Goal: Information Seeking & Learning: Learn about a topic

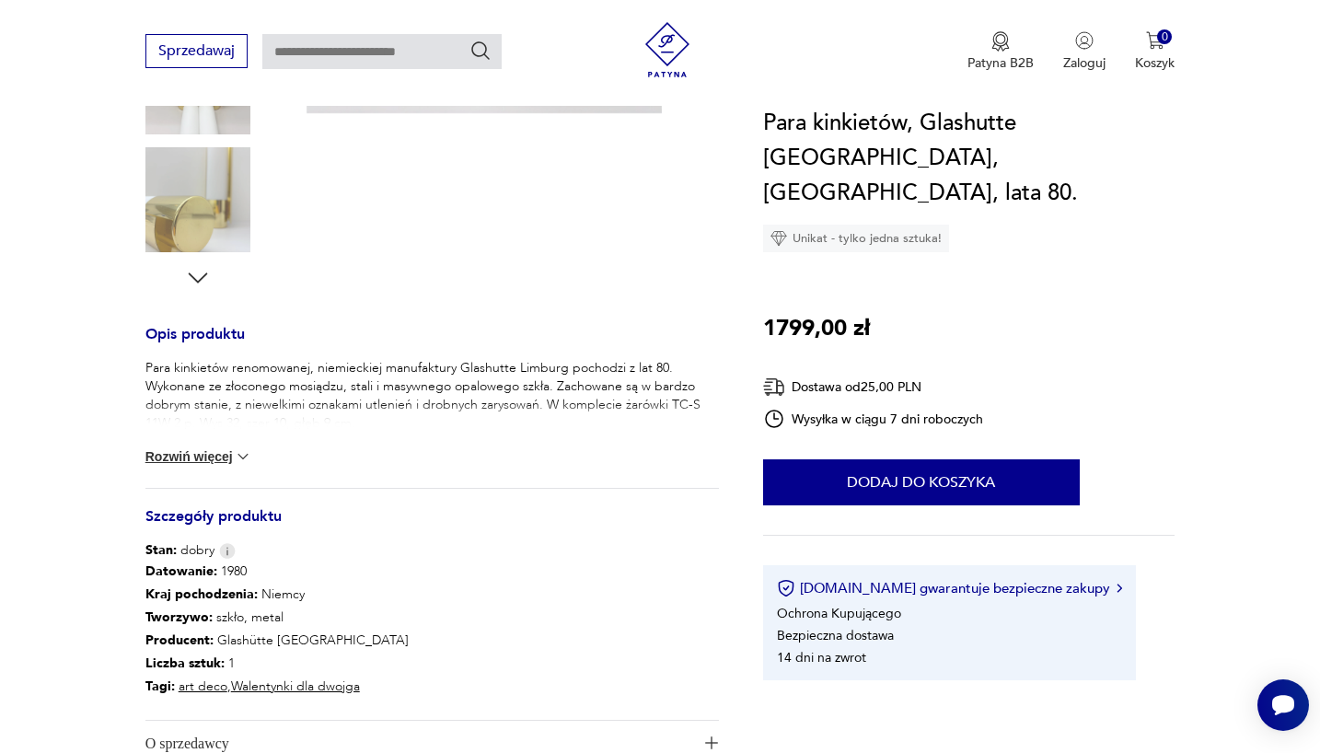
scroll to position [544, 0]
click at [184, 465] on button "Rozwiń więcej" at bounding box center [198, 458] width 107 height 18
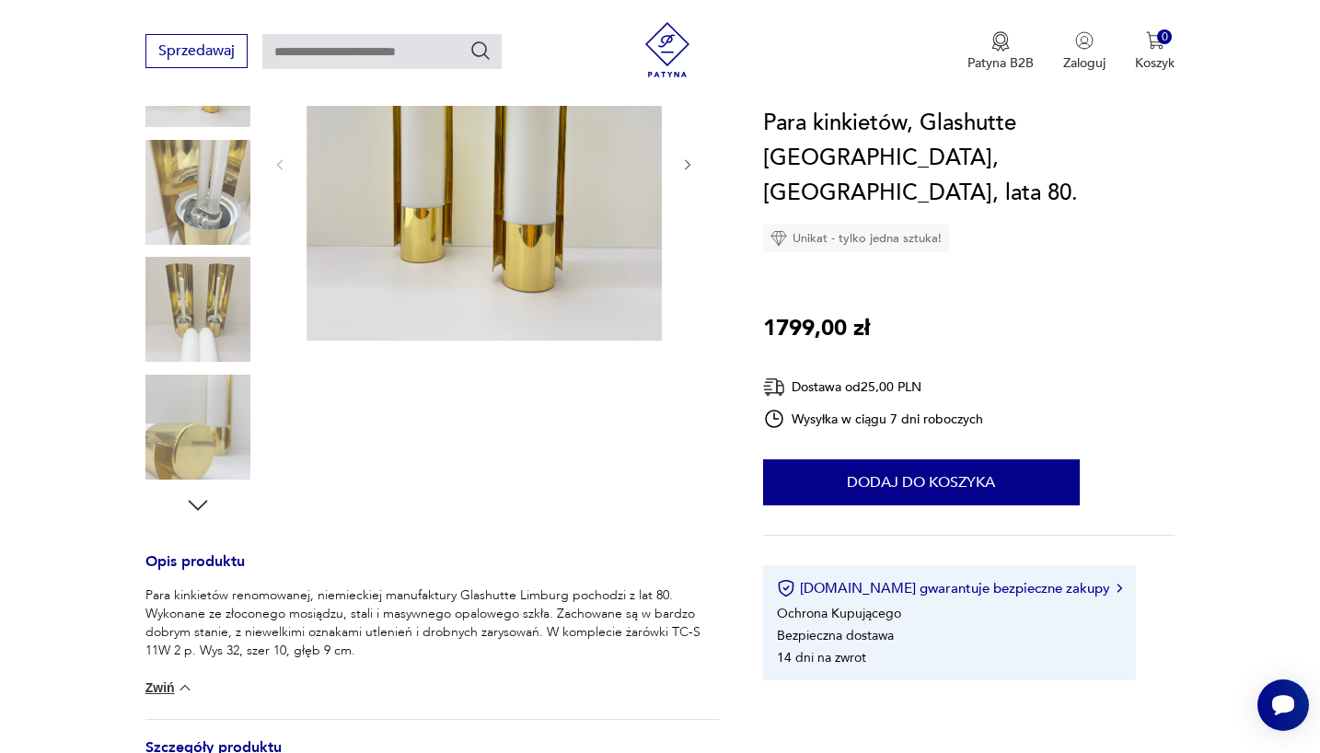
scroll to position [197, 0]
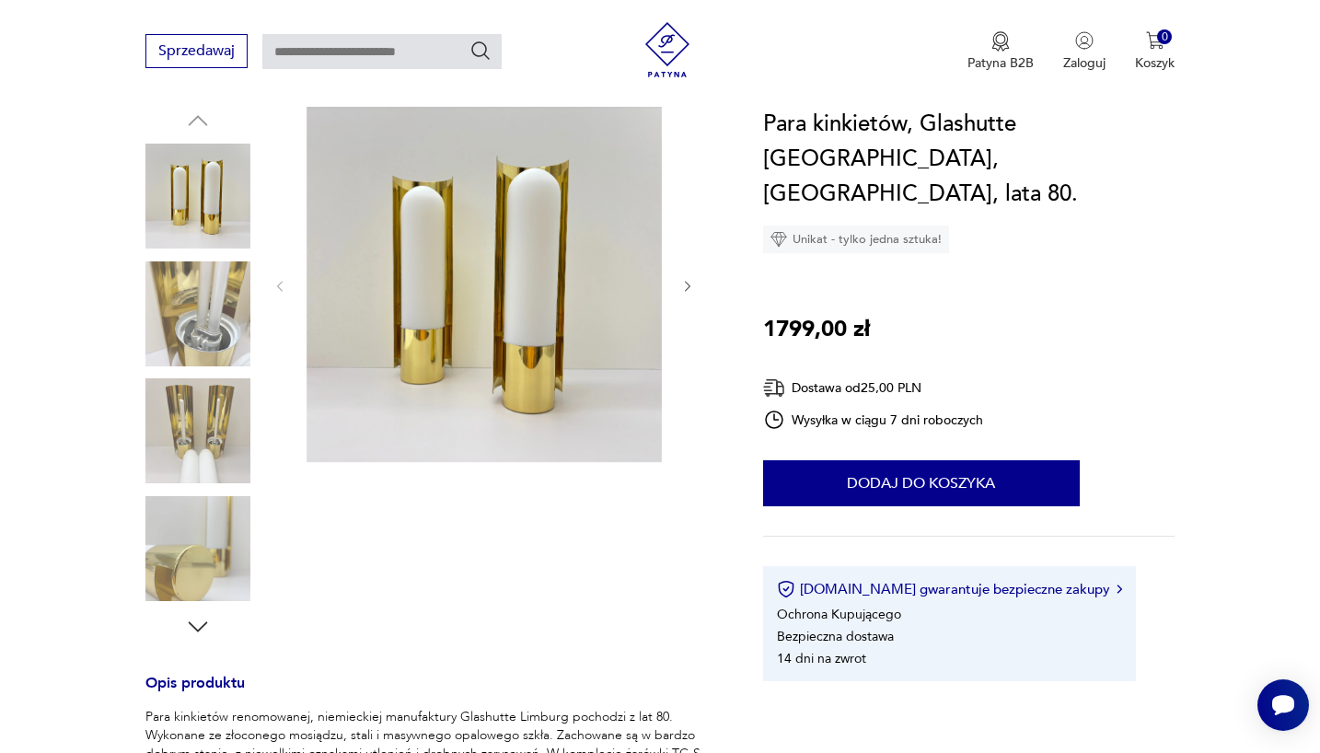
click at [195, 433] on img at bounding box center [197, 430] width 105 height 105
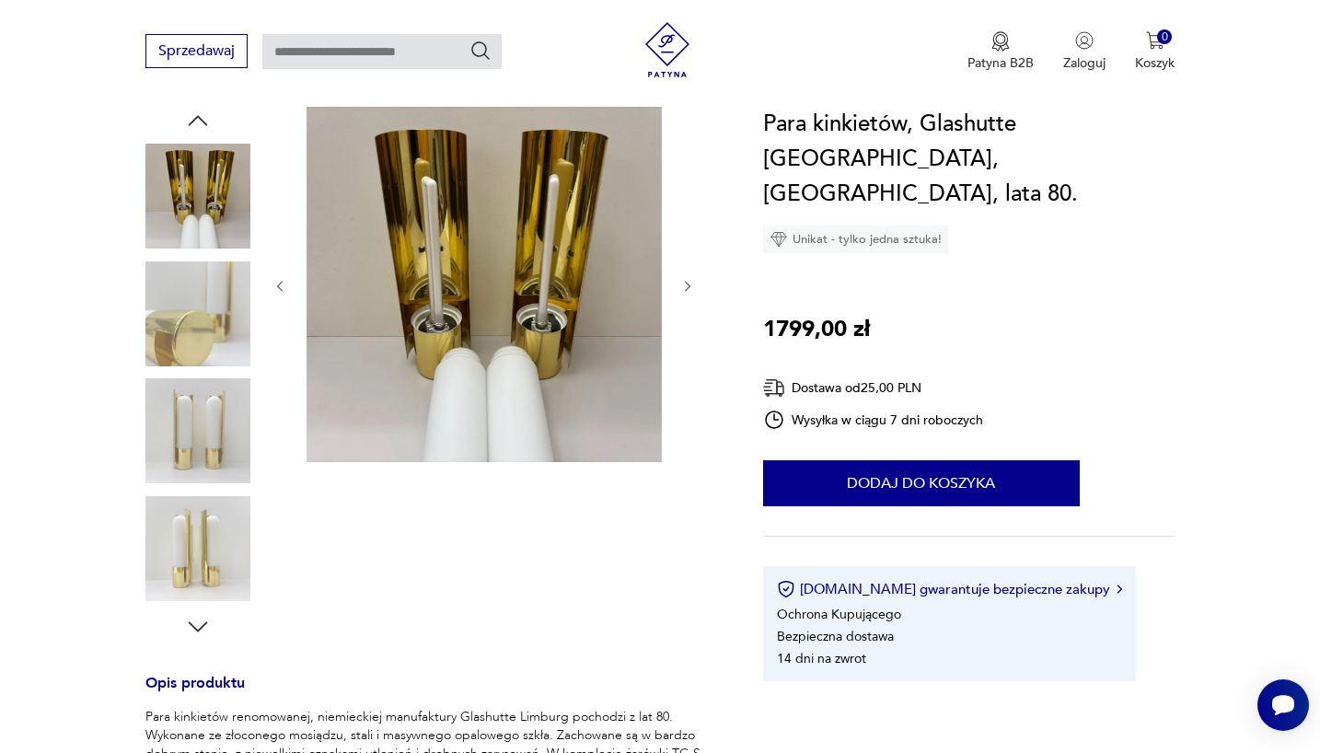
click at [193, 307] on img at bounding box center [197, 313] width 105 height 105
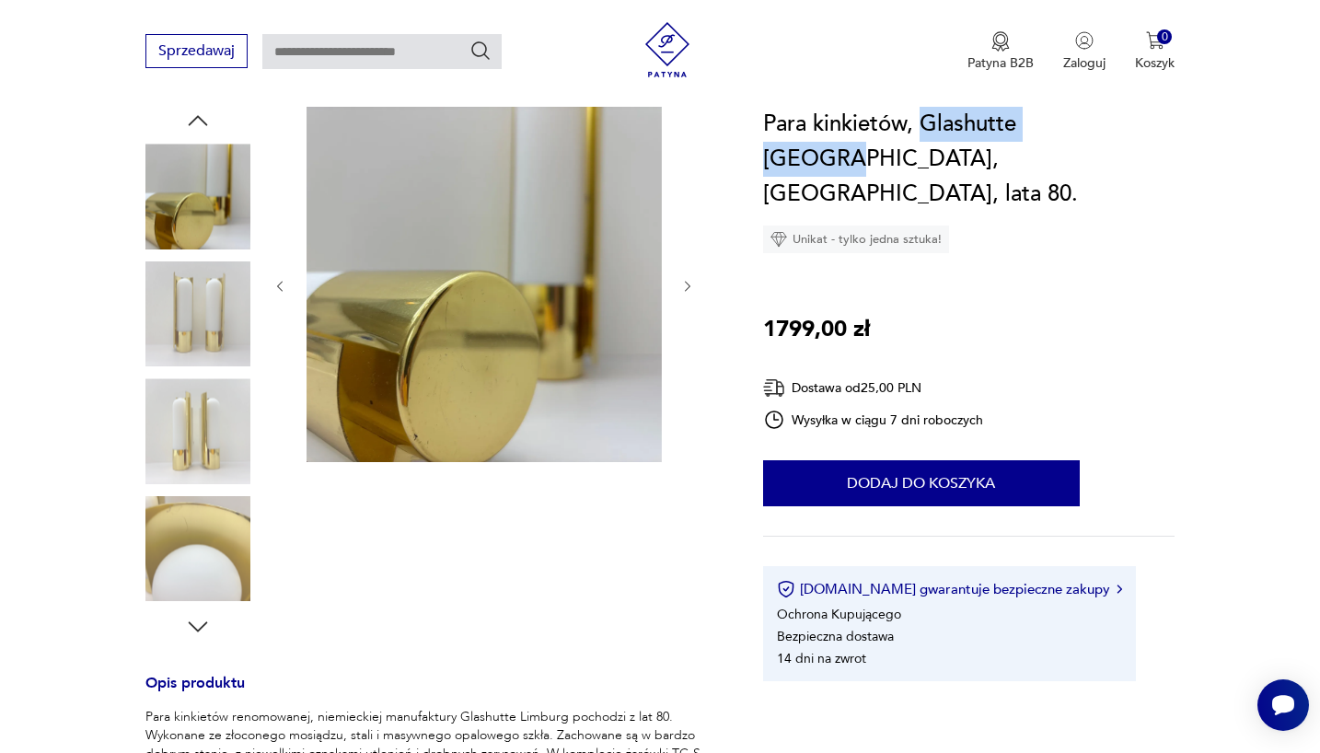
drag, startPoint x: 1108, startPoint y: 122, endPoint x: 924, endPoint y: 126, distance: 183.3
click at [924, 126] on h1 "Para kinkietów, Glashutte Limburg, Niemcy, lata 80." at bounding box center [969, 159] width 412 height 105
click at [203, 343] on img at bounding box center [197, 313] width 105 height 105
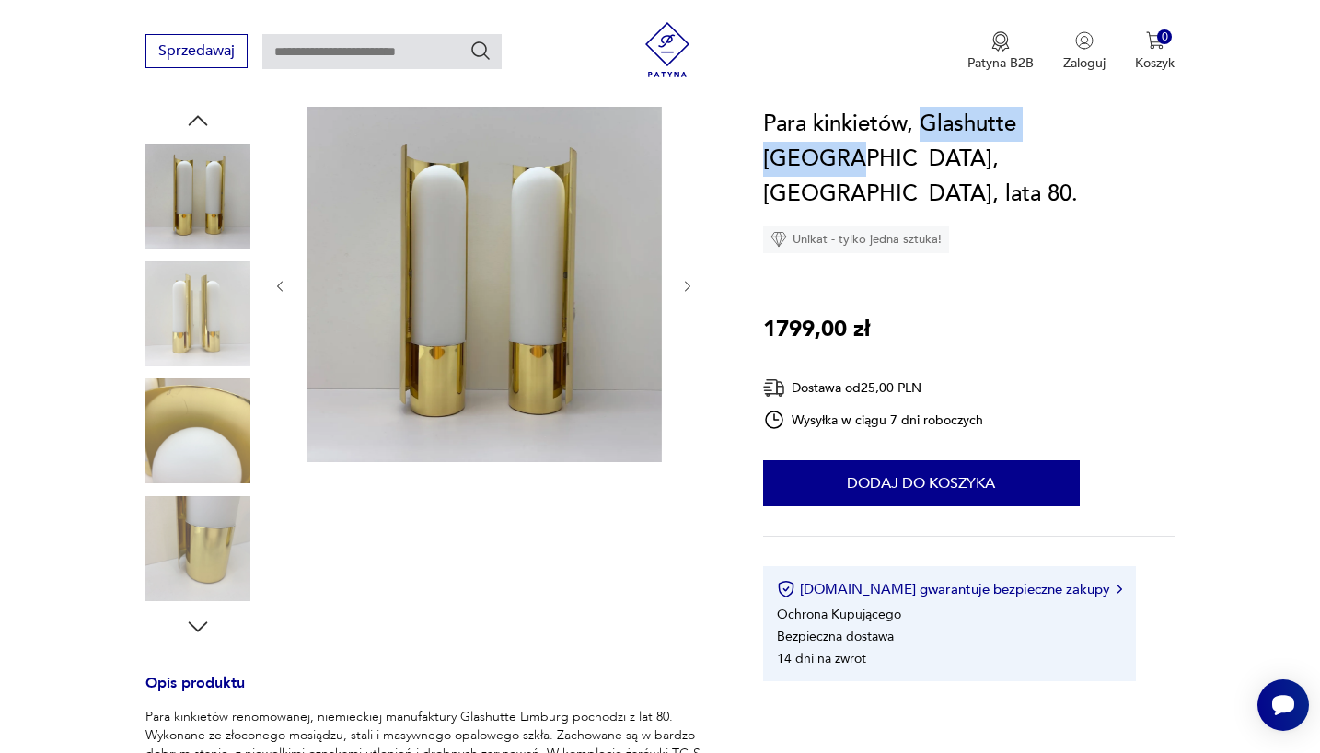
click at [201, 334] on img at bounding box center [197, 313] width 105 height 105
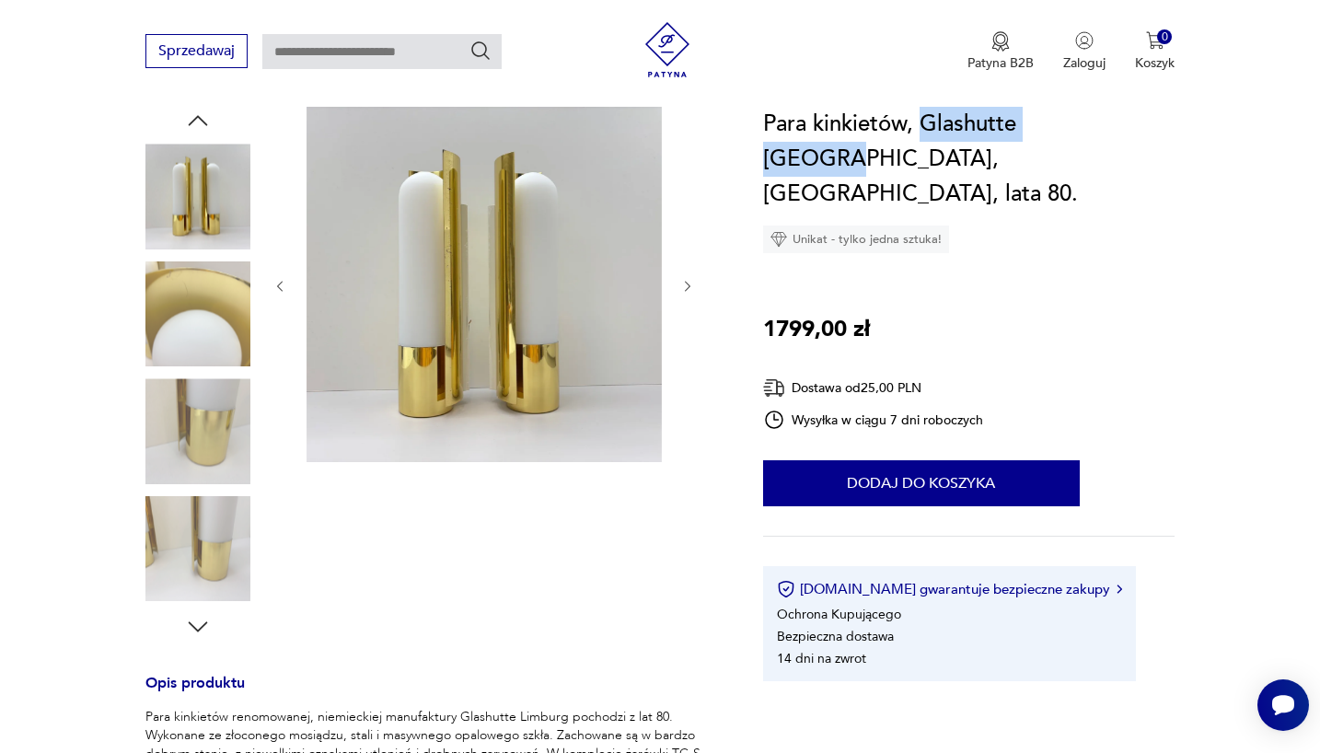
click at [203, 386] on img at bounding box center [197, 430] width 105 height 105
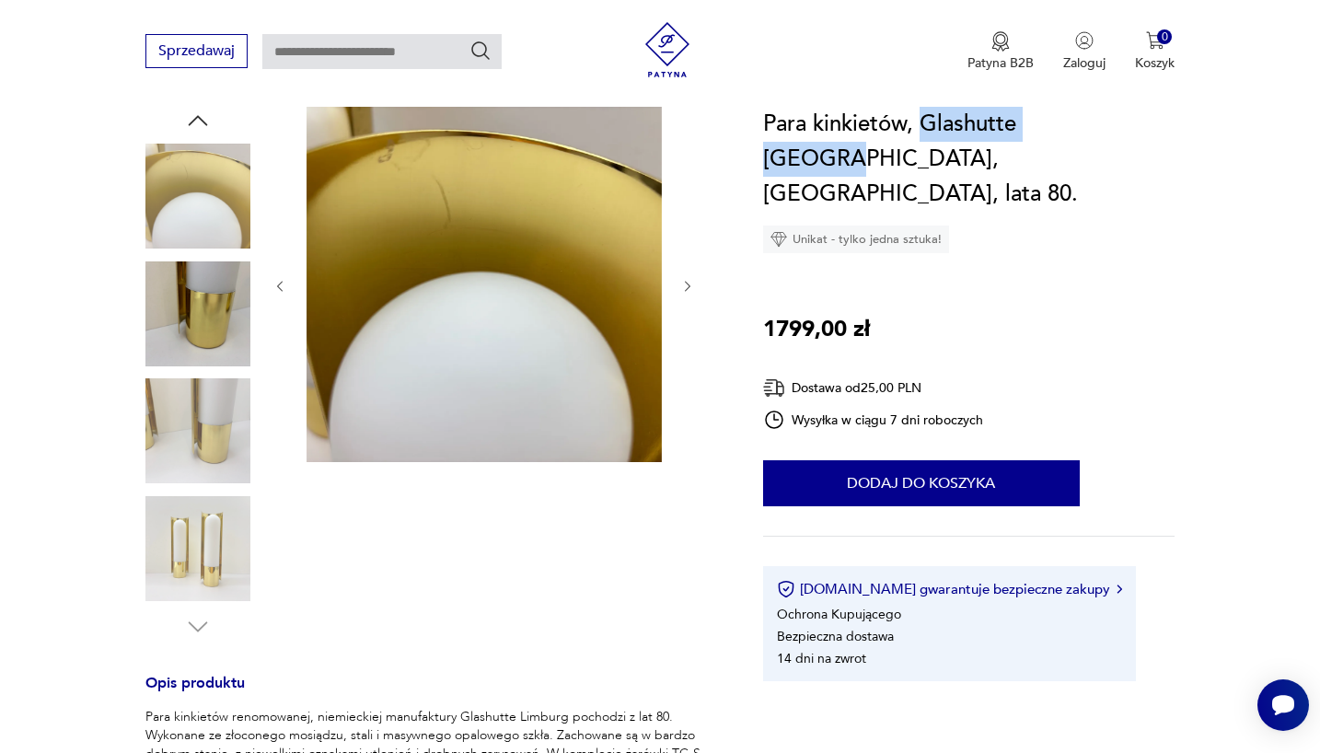
click at [203, 386] on img at bounding box center [197, 430] width 105 height 105
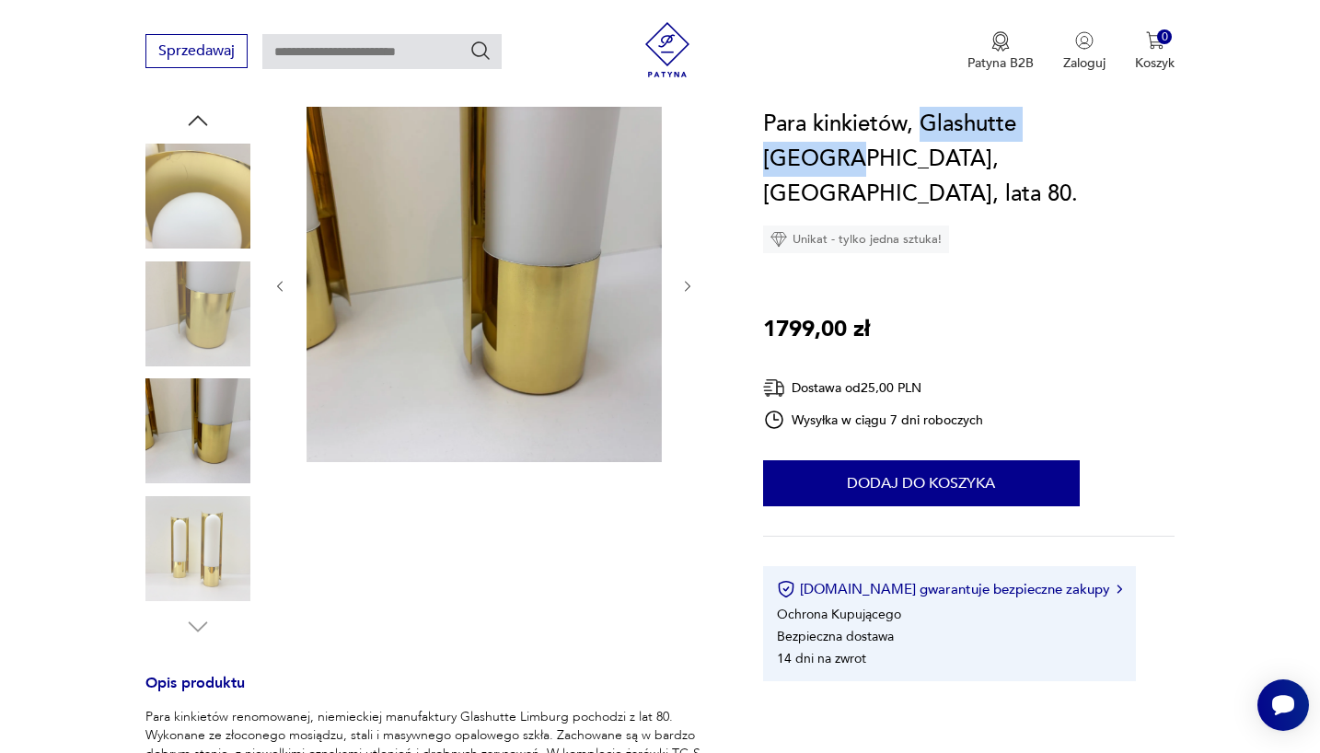
click at [203, 386] on img at bounding box center [197, 430] width 105 height 105
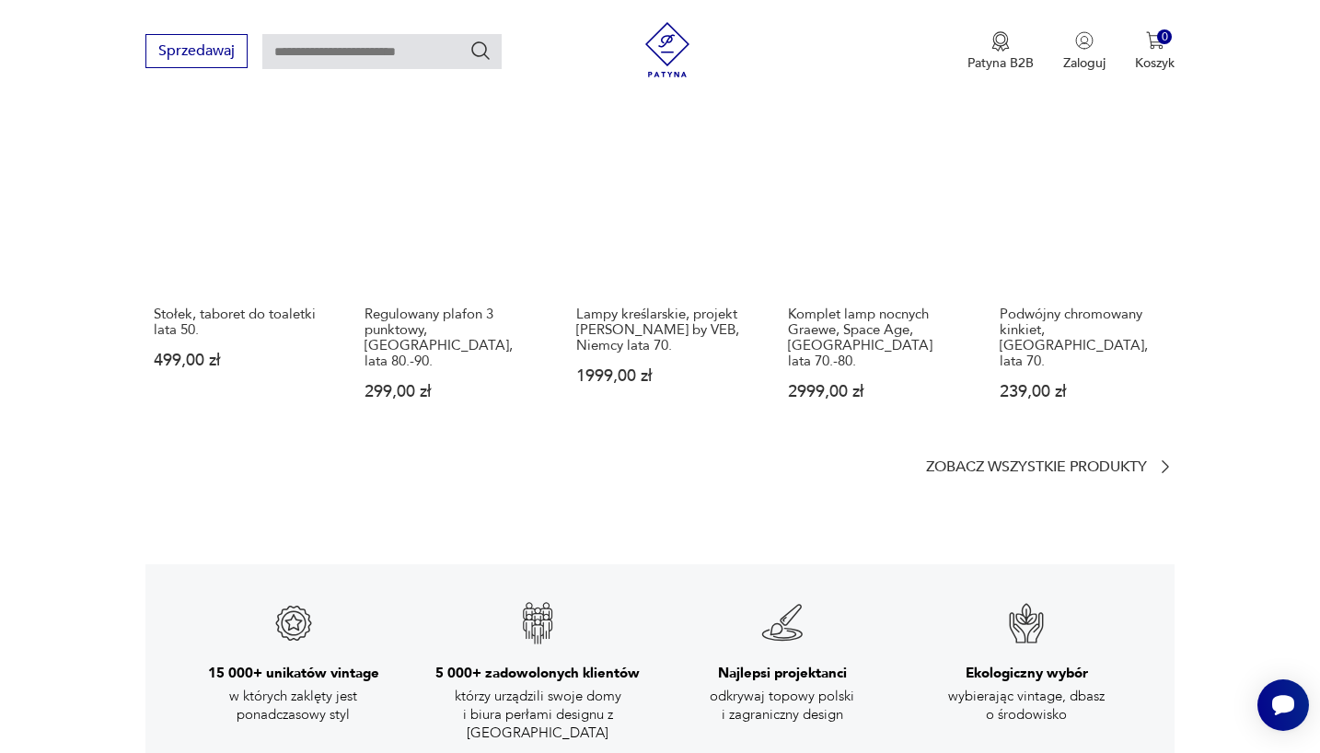
scroll to position [2400, 0]
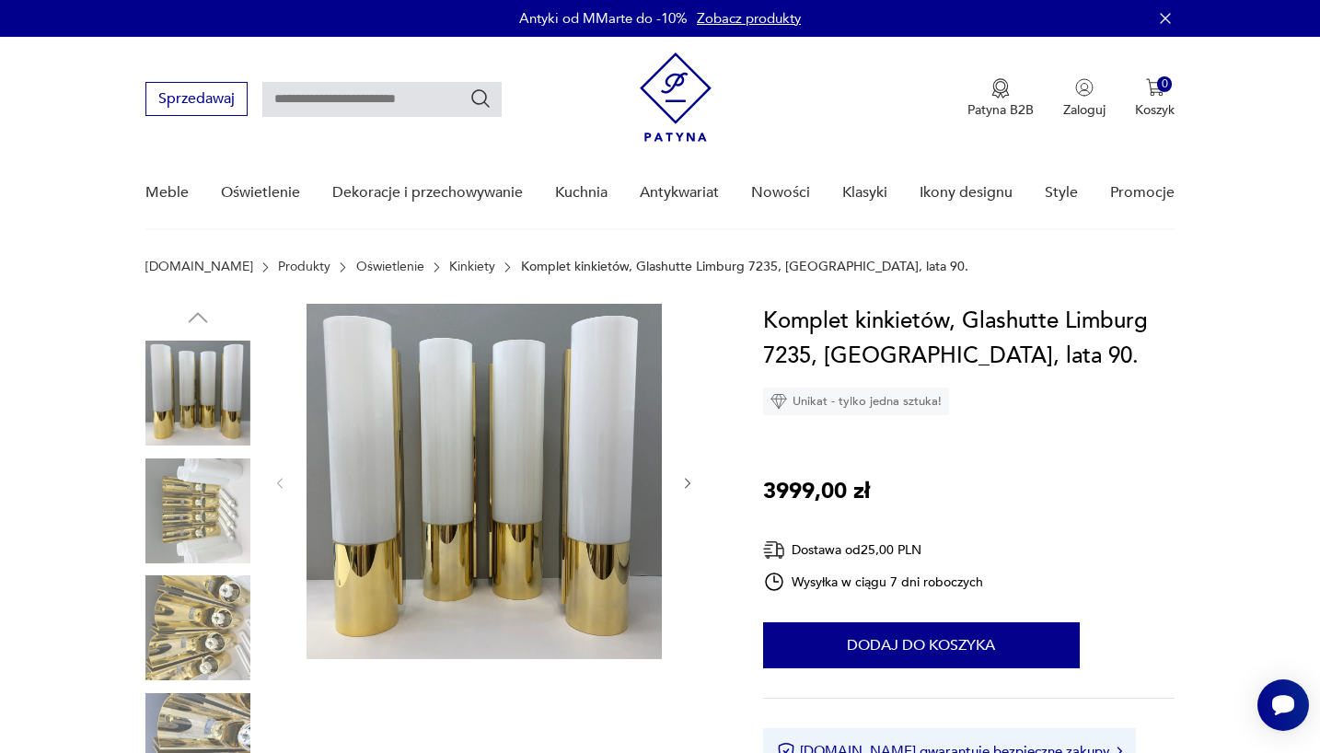
click at [215, 487] on img at bounding box center [197, 510] width 105 height 105
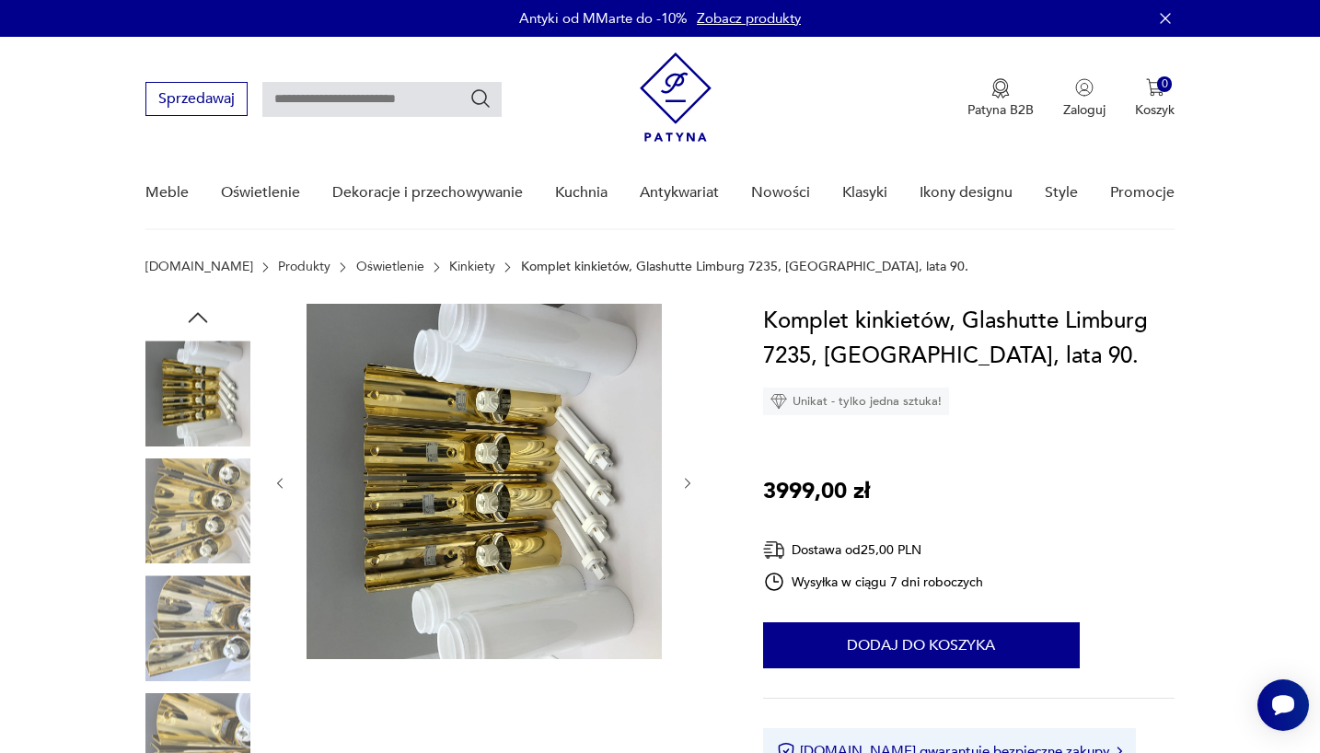
click at [184, 525] on img at bounding box center [197, 510] width 105 height 105
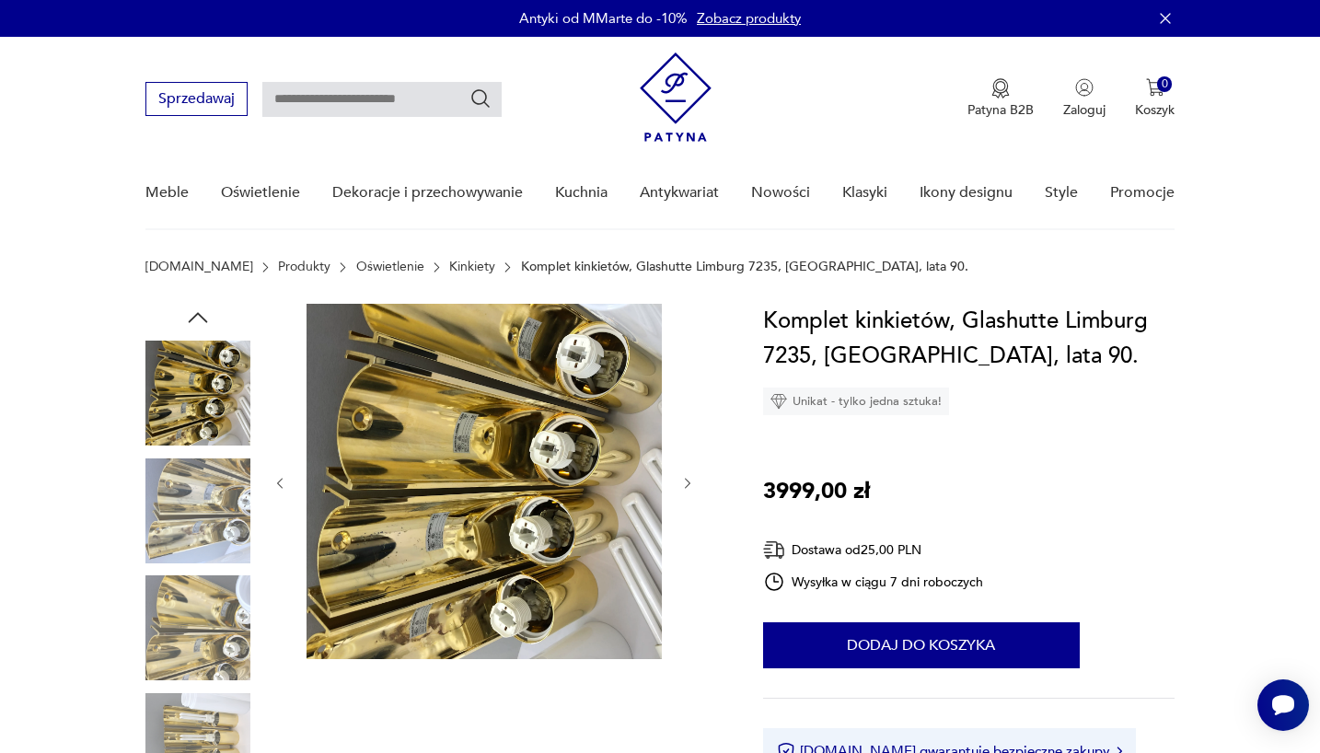
click at [184, 525] on img at bounding box center [197, 510] width 105 height 105
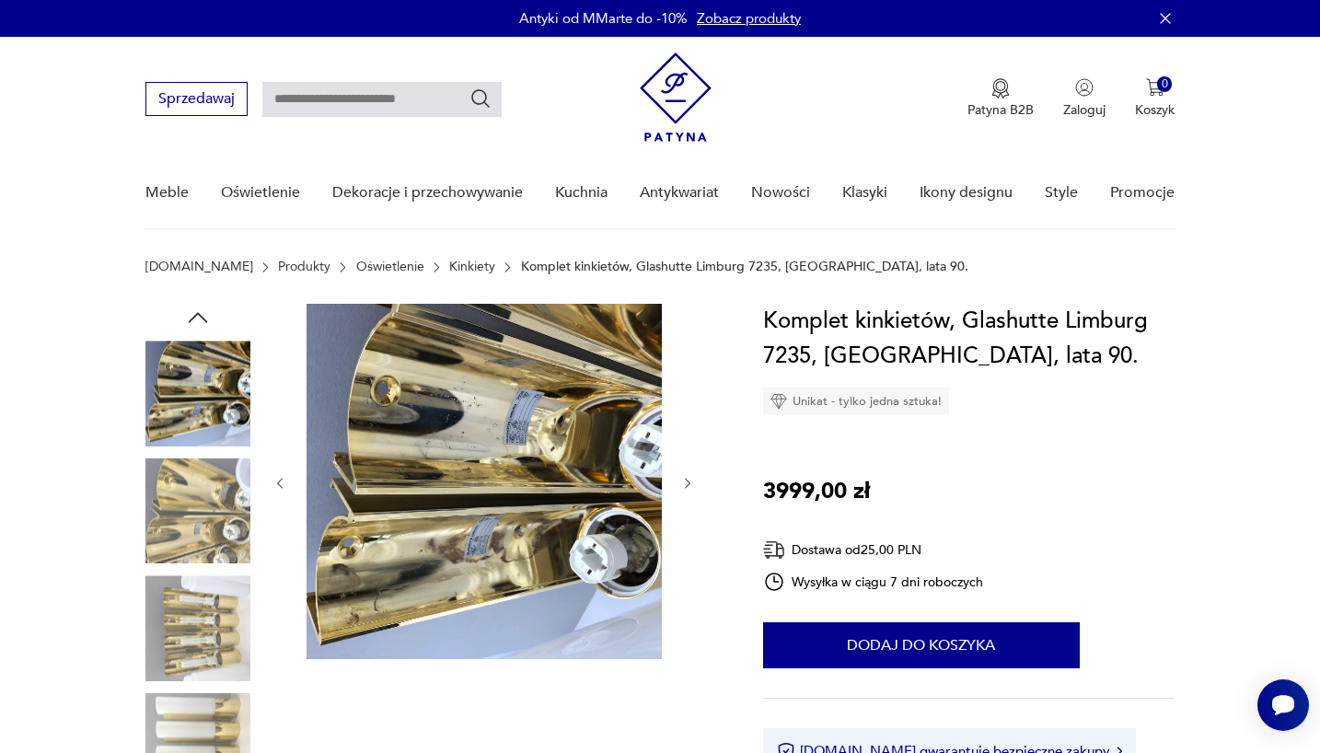
click at [184, 525] on img at bounding box center [197, 510] width 105 height 105
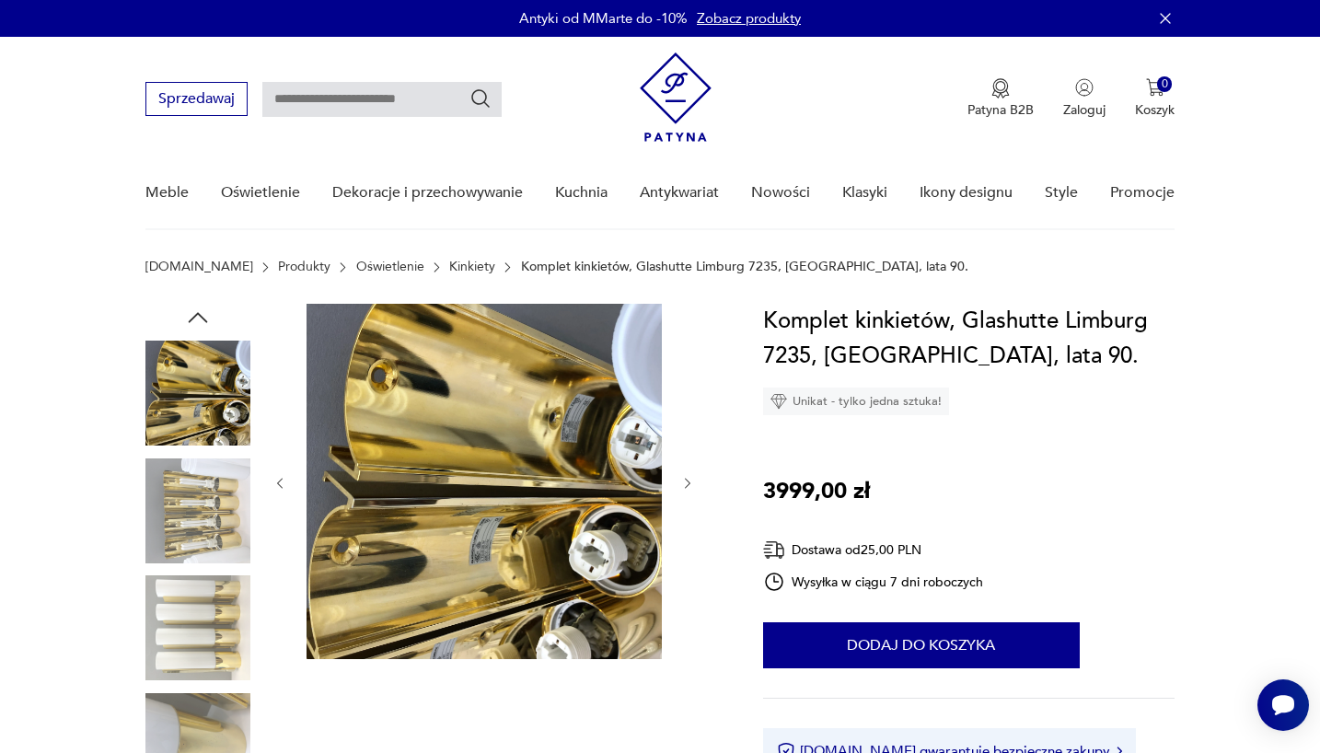
click at [184, 525] on img at bounding box center [197, 510] width 105 height 105
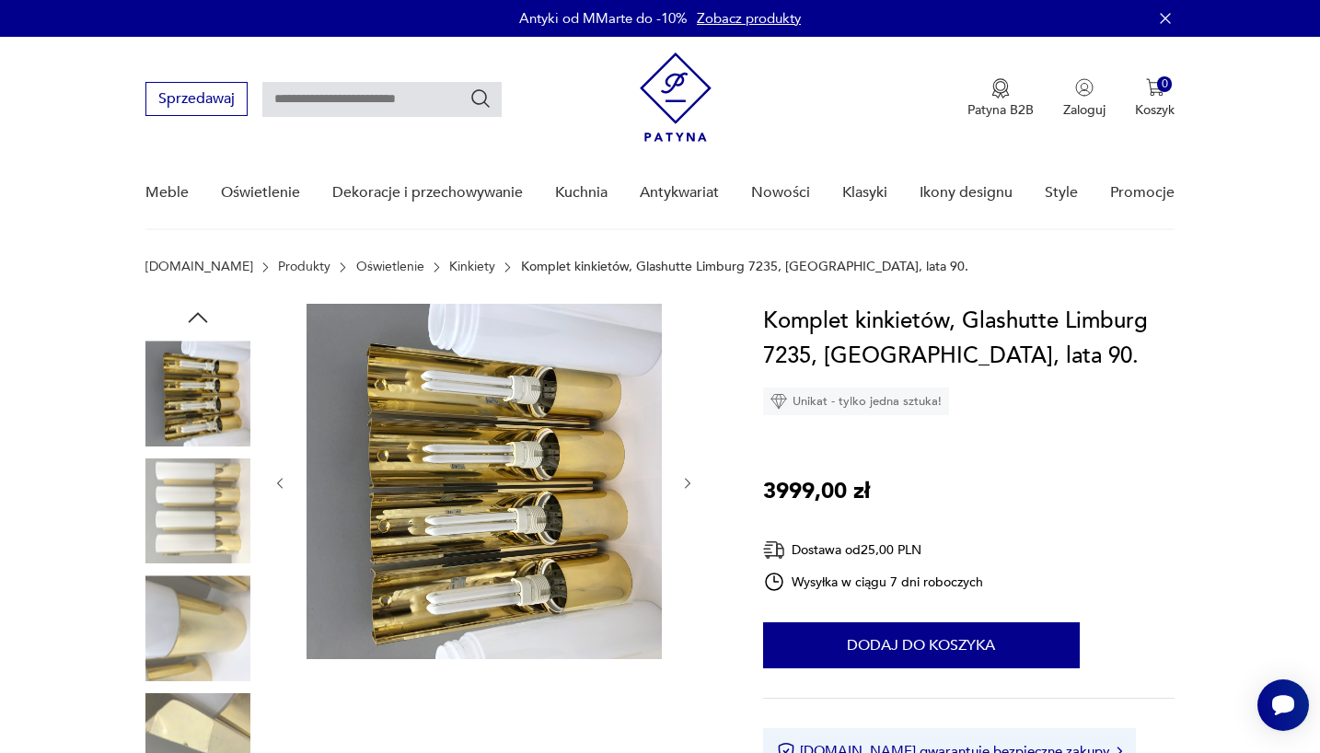
click at [184, 525] on img at bounding box center [197, 510] width 105 height 105
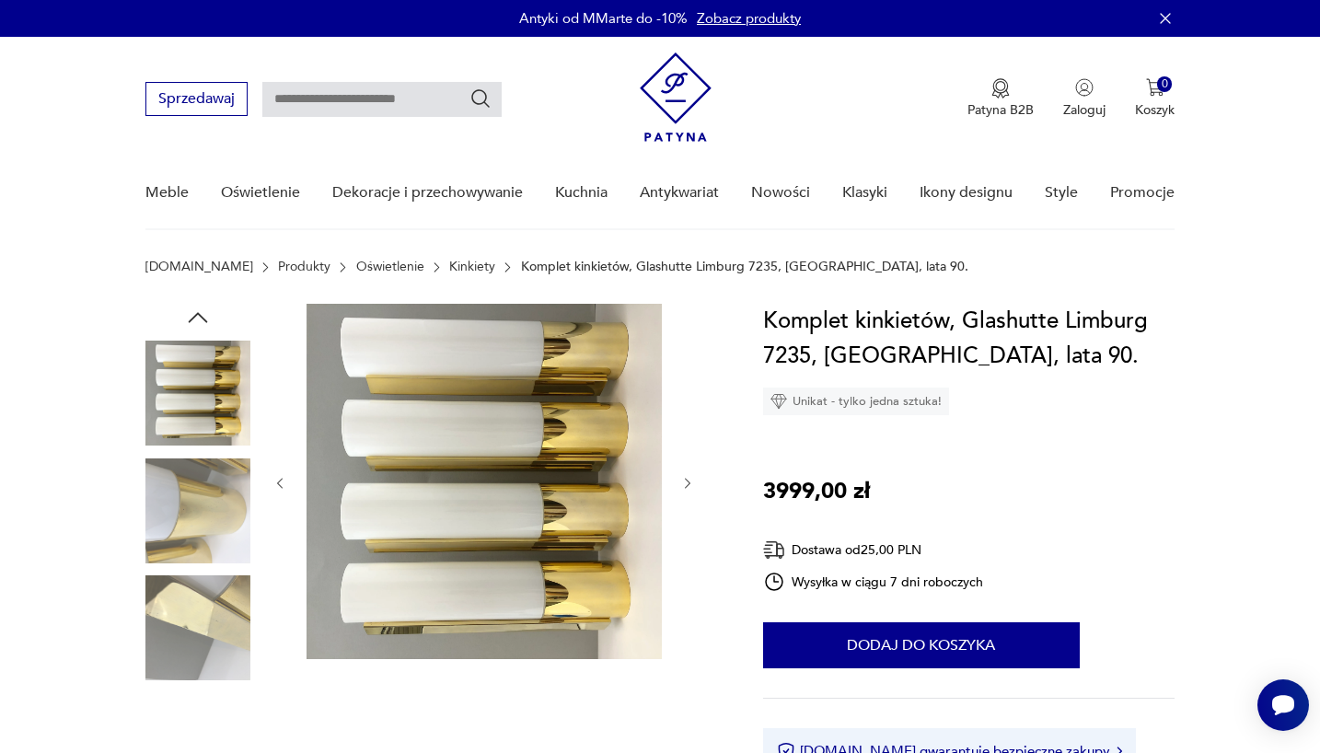
click at [184, 525] on img at bounding box center [197, 510] width 105 height 105
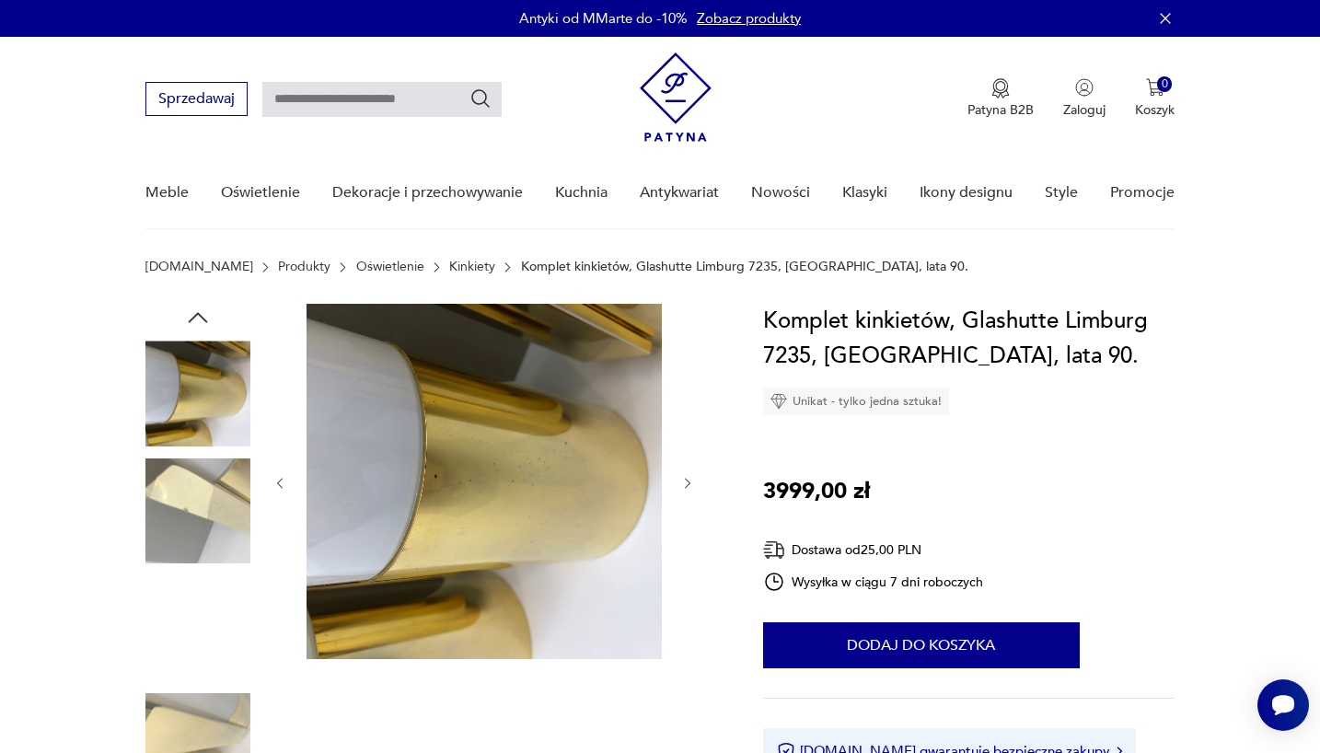
click at [184, 525] on img at bounding box center [197, 510] width 105 height 105
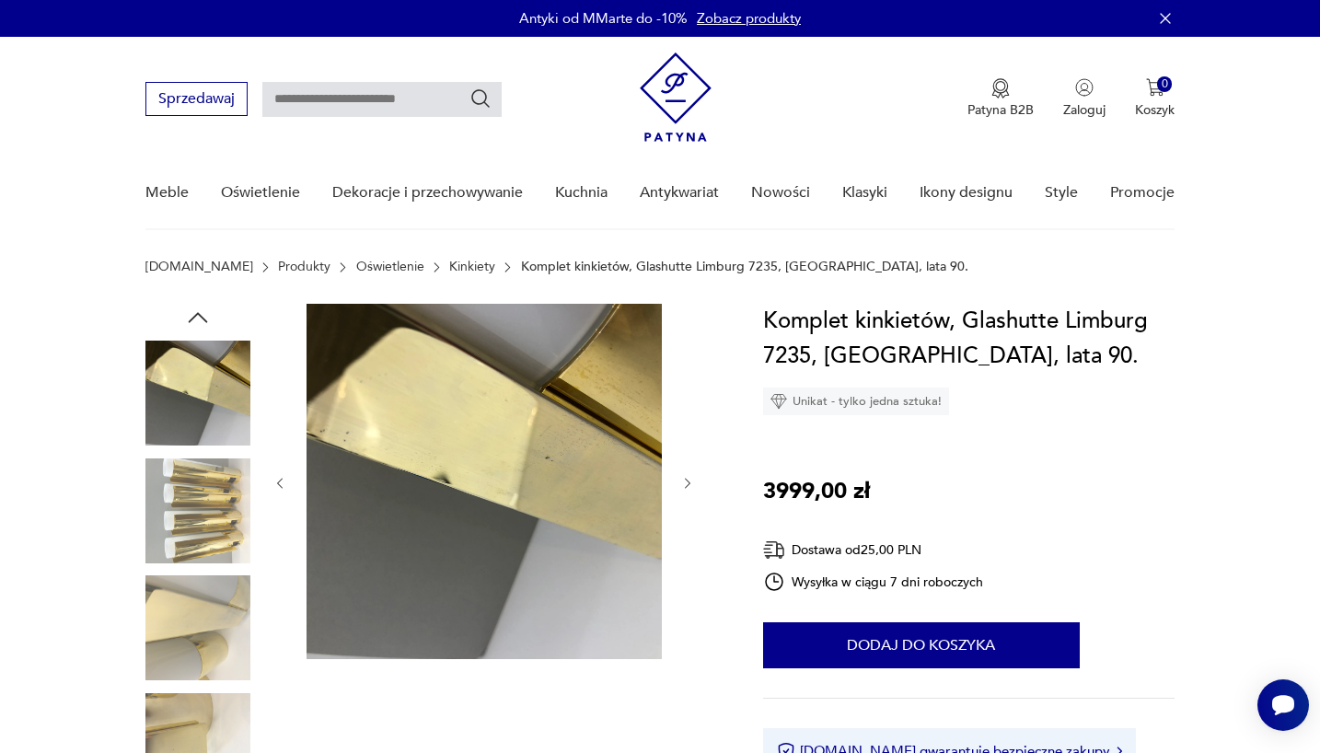
click at [184, 525] on img at bounding box center [197, 510] width 105 height 105
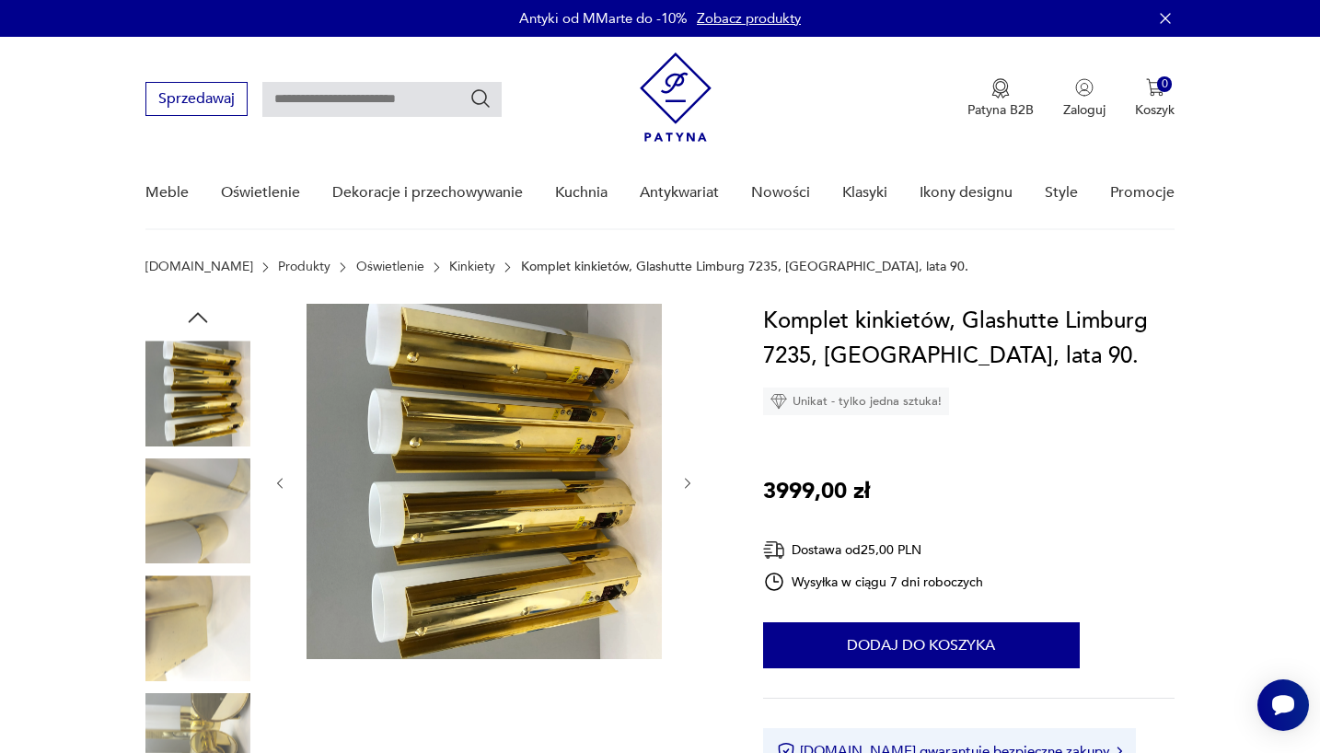
click at [184, 525] on img at bounding box center [197, 510] width 105 height 105
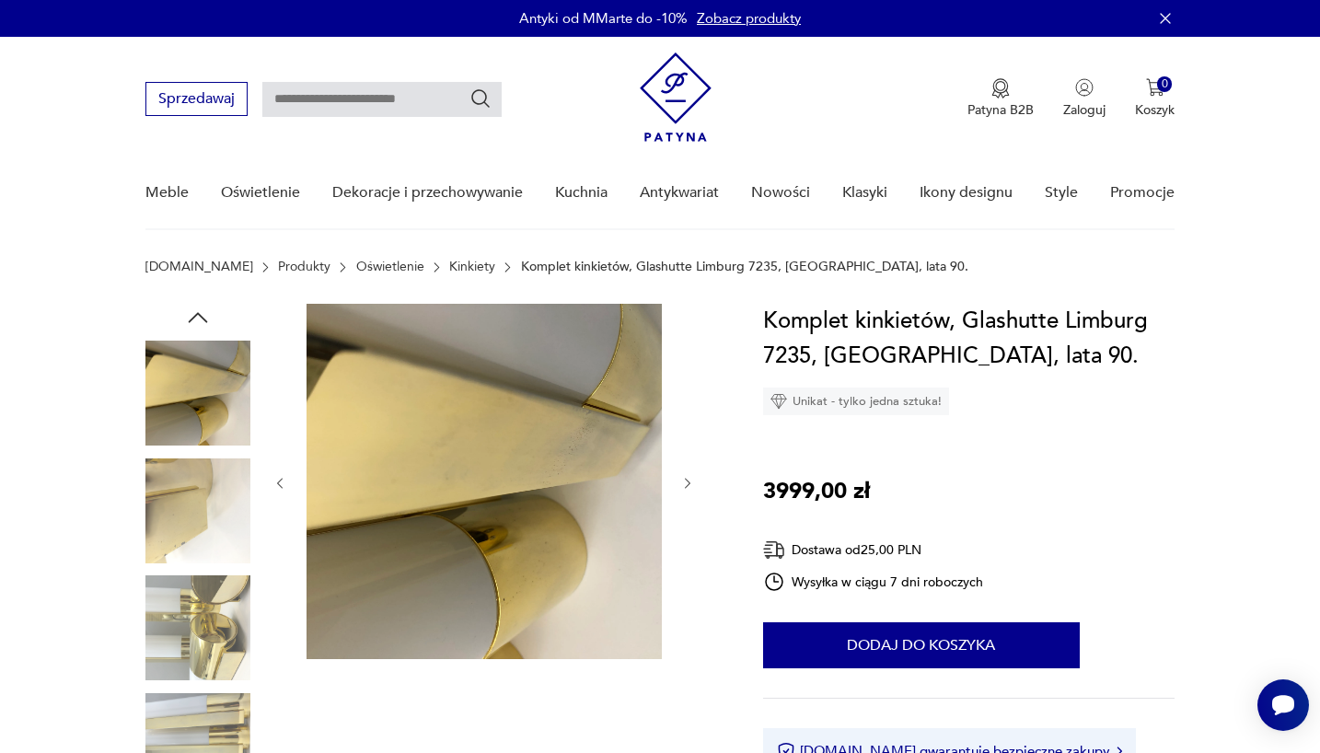
click at [184, 525] on img at bounding box center [197, 510] width 105 height 105
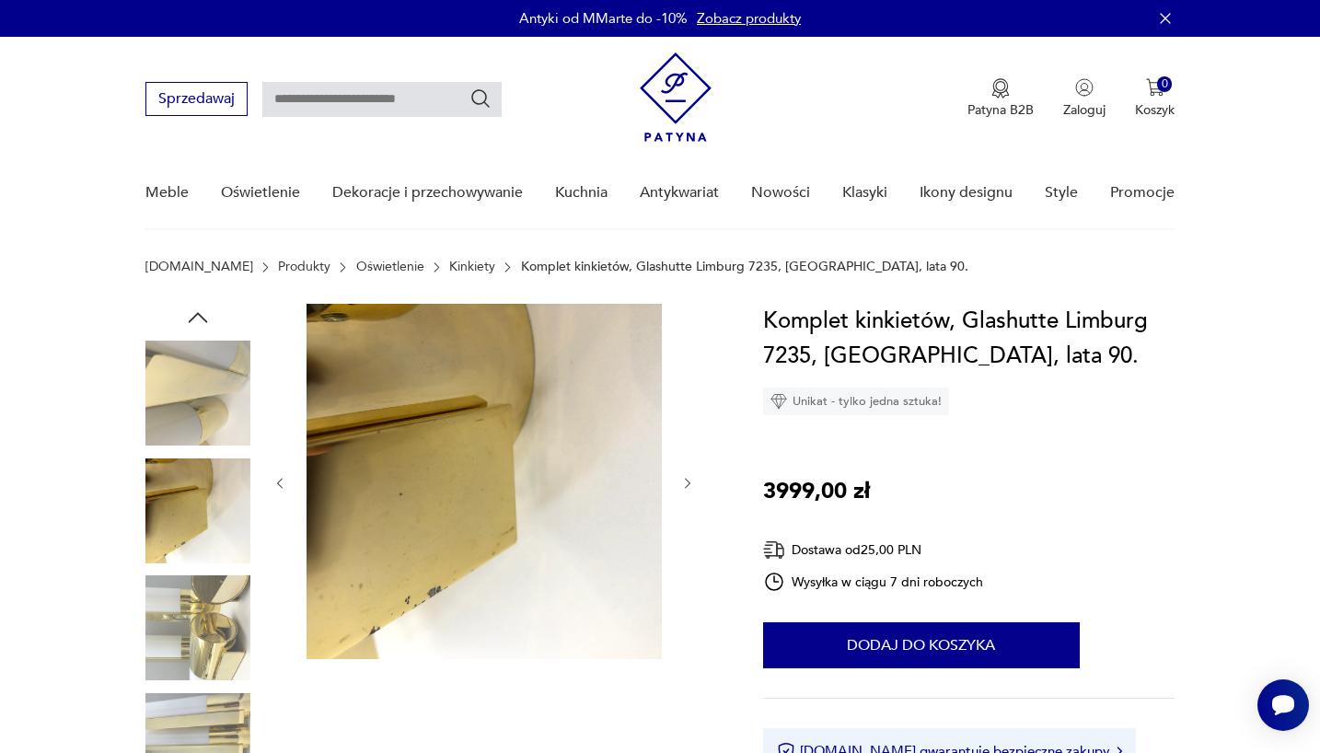
click at [184, 525] on img at bounding box center [197, 510] width 105 height 105
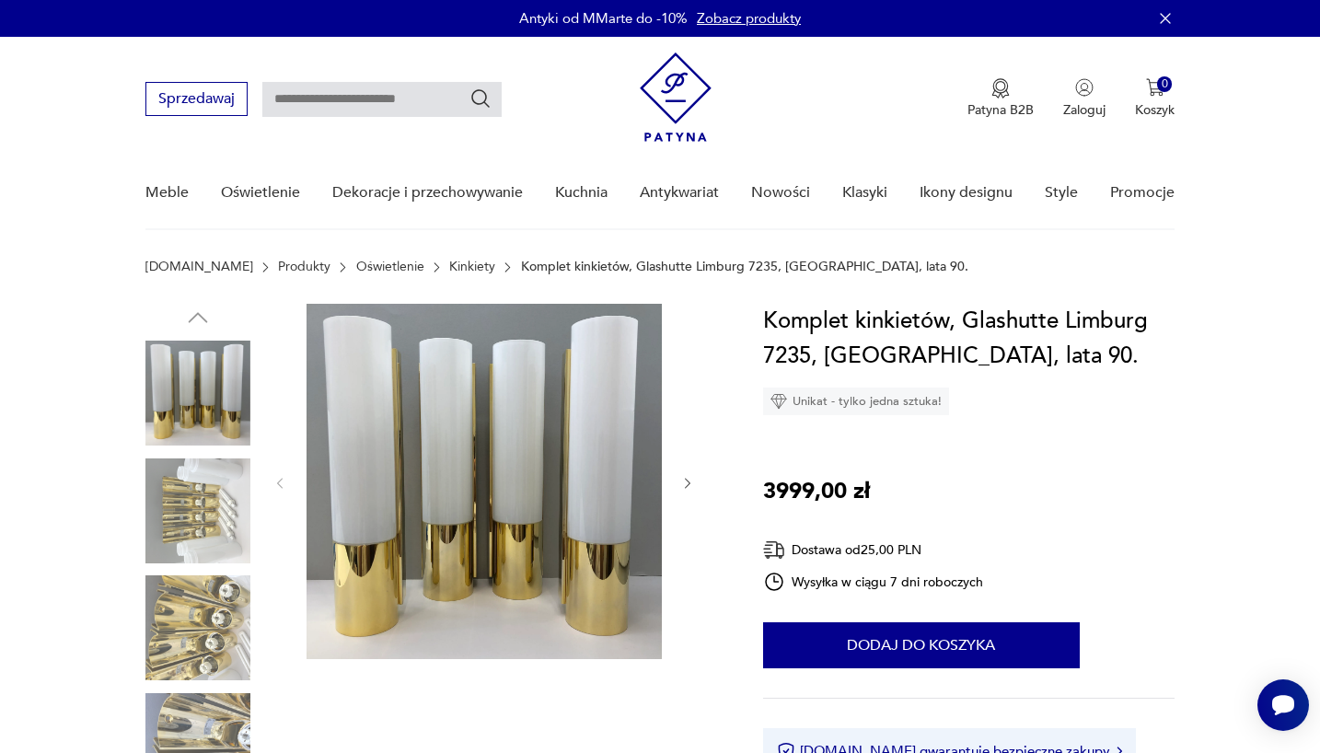
click at [783, 350] on h1 "Komplet kinkietów, Glashutte Limburg 7235, [GEOGRAPHIC_DATA], lata 90." at bounding box center [969, 339] width 412 height 70
copy h1 "7235"
